Goal: Task Accomplishment & Management: Manage account settings

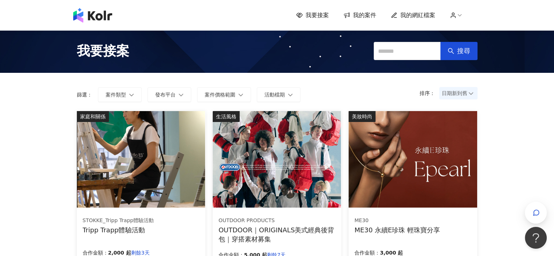
click at [363, 17] on span "我的案件" at bounding box center [364, 15] width 23 height 8
